Goal: Complete application form

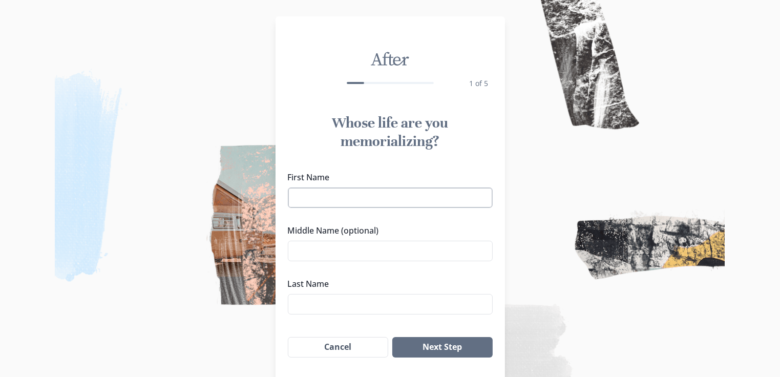
click at [393, 199] on input "First Name" at bounding box center [390, 197] width 205 height 20
type input "[PERSON_NAME]"
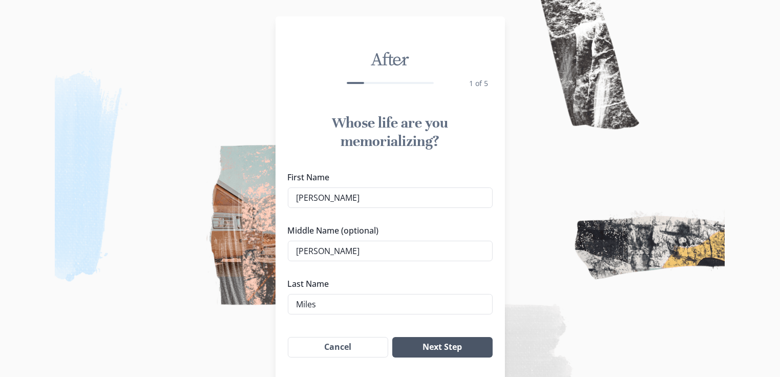
type input "Miles"
click at [428, 355] on button "Next Step" at bounding box center [442, 347] width 100 height 20
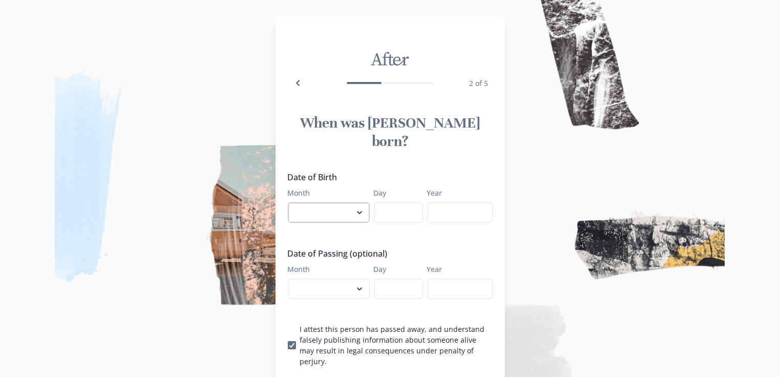
click at [351, 202] on select "January February March April May June July August September October November De…" at bounding box center [329, 212] width 82 height 20
select select "2"
click at [291, 202] on select "January February March April May June July August September October November De…" at bounding box center [329, 212] width 82 height 20
click at [397, 202] on input "Day" at bounding box center [398, 212] width 49 height 20
type input "17"
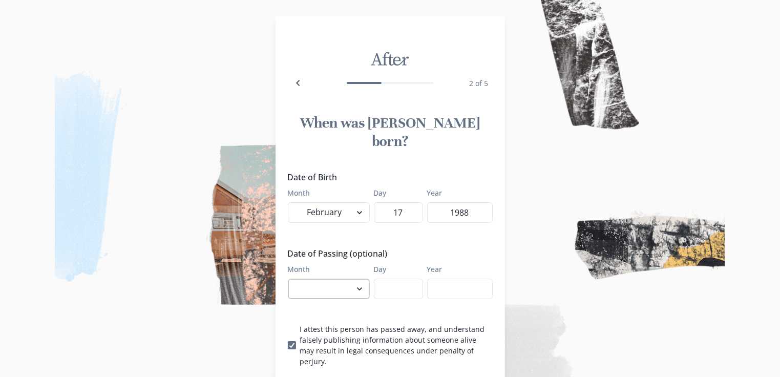
type input "1988"
click at [344, 278] on select "January February March April May June July August September October November De…" at bounding box center [329, 288] width 82 height 20
select select "4"
click at [291, 278] on select "January February March April May June July August September October November De…" at bounding box center [329, 288] width 82 height 20
click at [409, 278] on input "Day" at bounding box center [398, 288] width 49 height 20
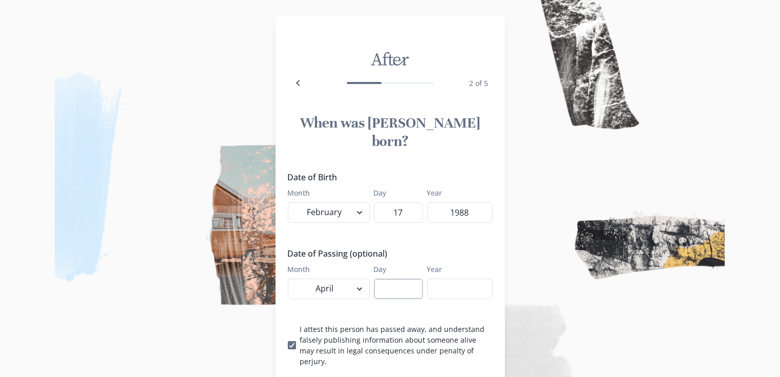
type input "1"
click at [442, 278] on input "Year" at bounding box center [460, 288] width 66 height 20
type input "2025"
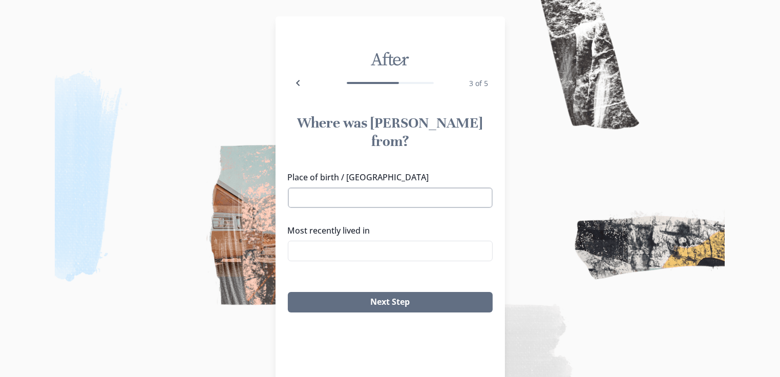
click at [449, 187] on input "Place of birth / [GEOGRAPHIC_DATA]" at bounding box center [390, 197] width 205 height 20
click at [330, 171] on div "Place of birth / [GEOGRAPHIC_DATA]" at bounding box center [390, 189] width 205 height 37
click at [347, 241] on input "Most recently lived in" at bounding box center [390, 251] width 205 height 20
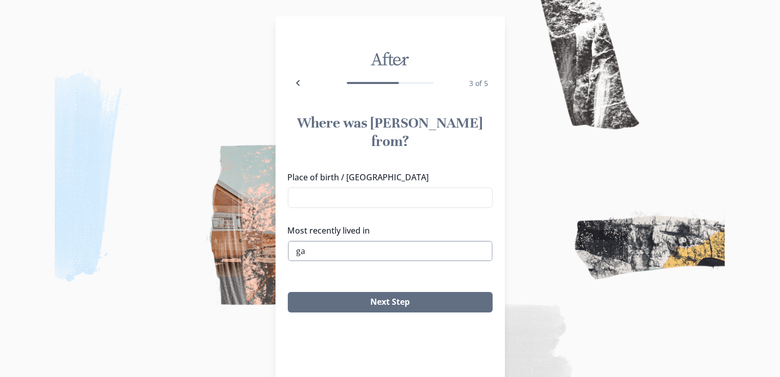
type input "g"
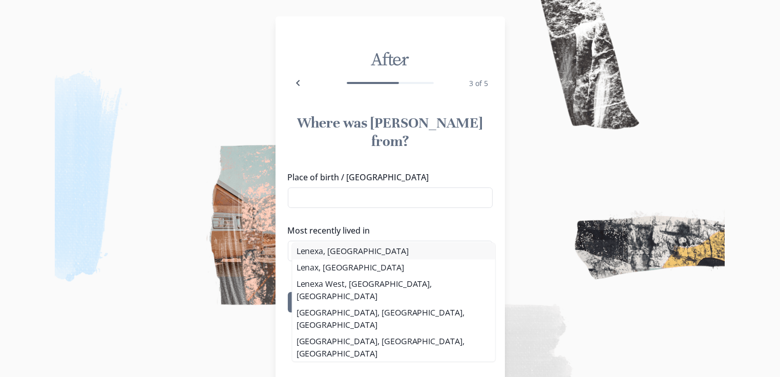
click at [332, 250] on li "Lenexa, [GEOGRAPHIC_DATA]" at bounding box center [393, 251] width 203 height 16
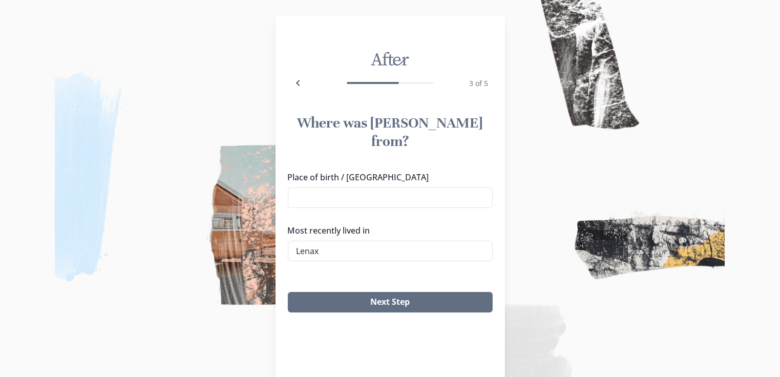
type input "Lenexa, [GEOGRAPHIC_DATA]"
click at [360, 187] on input "Place of birth / [GEOGRAPHIC_DATA]" at bounding box center [390, 197] width 205 height 20
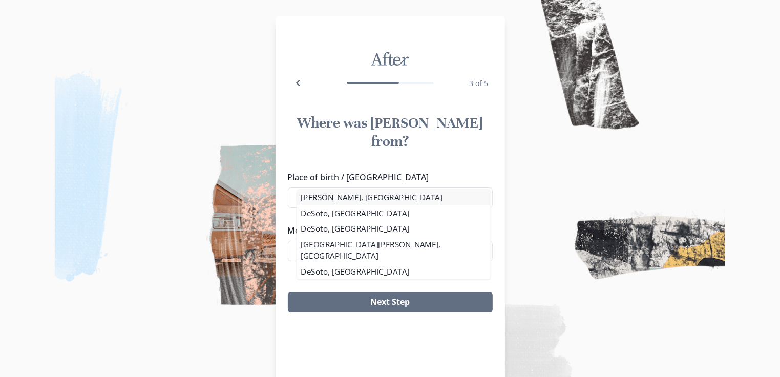
click at [342, 194] on li "[PERSON_NAME], [GEOGRAPHIC_DATA]" at bounding box center [393, 197] width 193 height 15
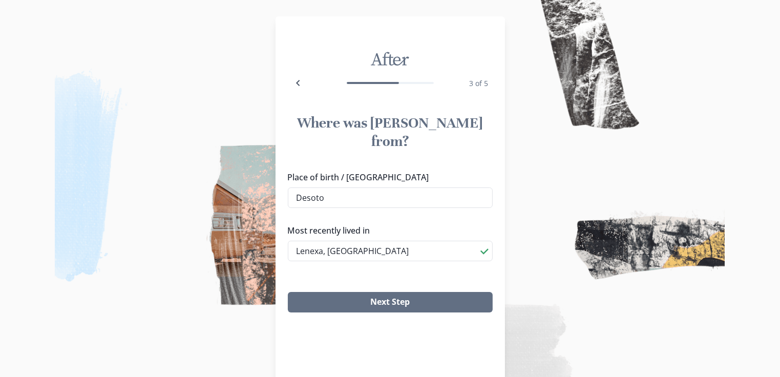
type input "[PERSON_NAME], [GEOGRAPHIC_DATA]"
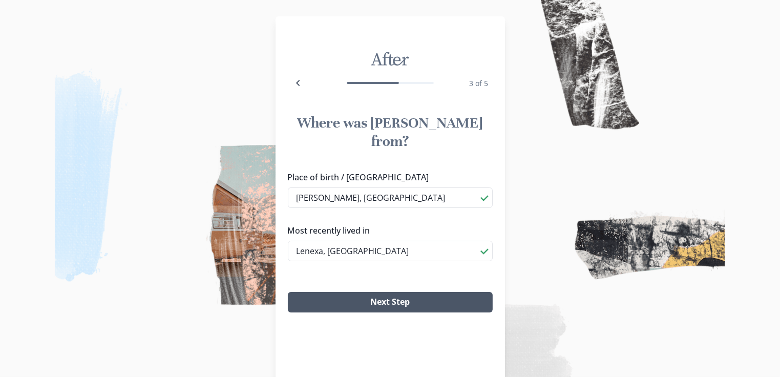
click at [352, 292] on button "Next Step" at bounding box center [390, 302] width 205 height 20
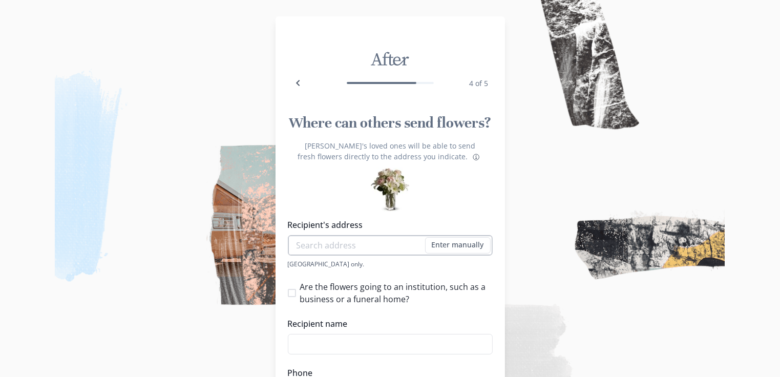
click at [360, 245] on input "Recipient's address" at bounding box center [390, 245] width 205 height 20
click at [192, 255] on img at bounding box center [390, 188] width 780 height 377
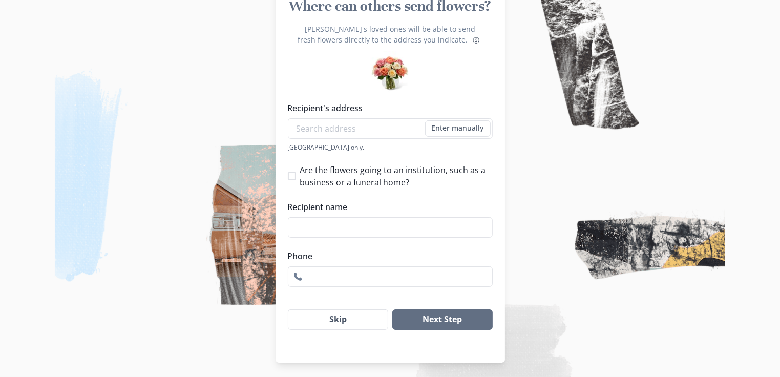
scroll to position [118, 8]
click at [330, 327] on button "Skip" at bounding box center [338, 318] width 101 height 20
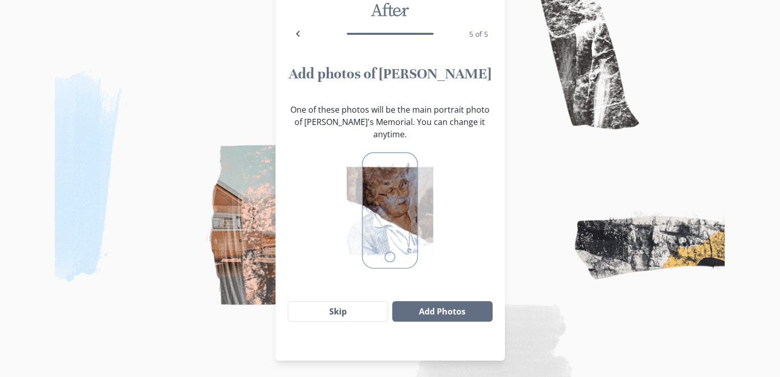
scroll to position [49, 8]
click at [442, 304] on button "Add Photos" at bounding box center [442, 311] width 100 height 20
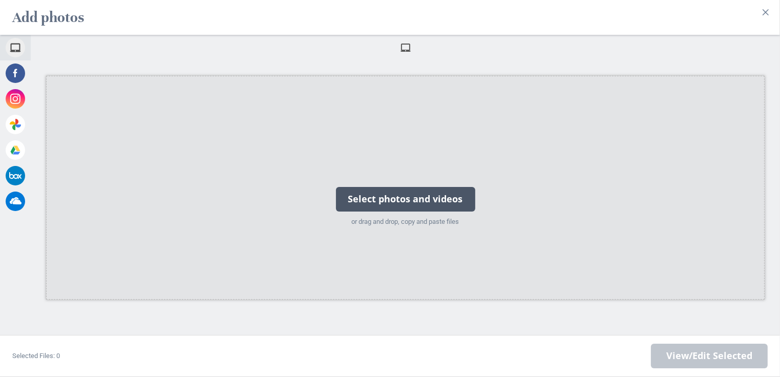
click at [415, 204] on div "Select photos and videos" at bounding box center [405, 199] width 139 height 25
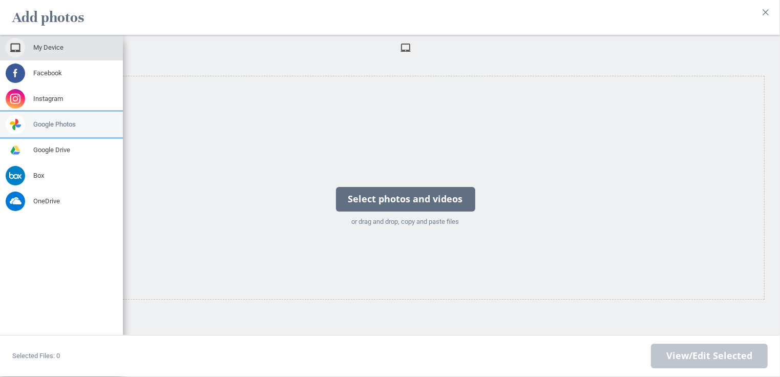
click at [51, 122] on div "Google Photos" at bounding box center [61, 125] width 123 height 26
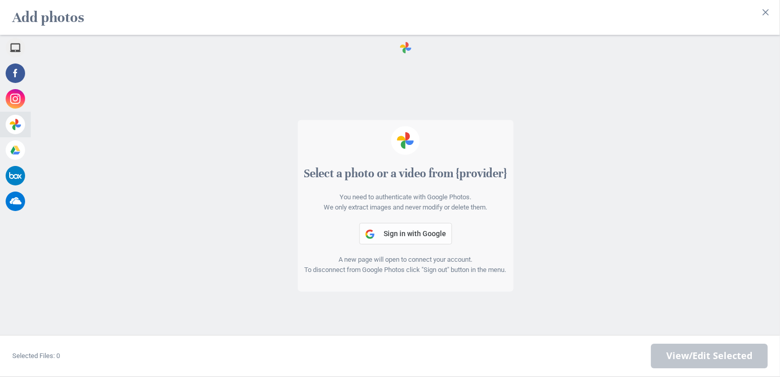
click at [415, 233] on span "Sign in with Google" at bounding box center [414, 233] width 62 height 8
